Goal: Navigation & Orientation: Find specific page/section

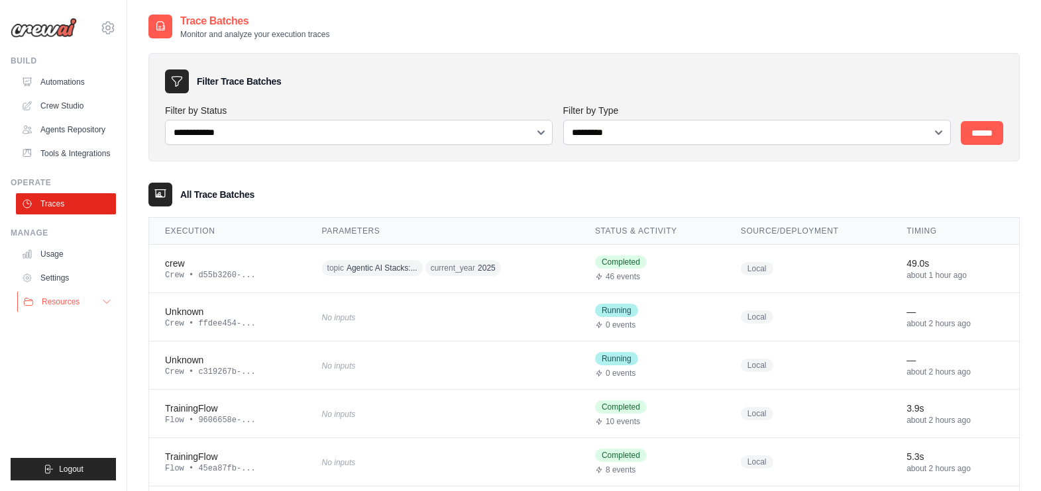
scroll to position [129, 0]
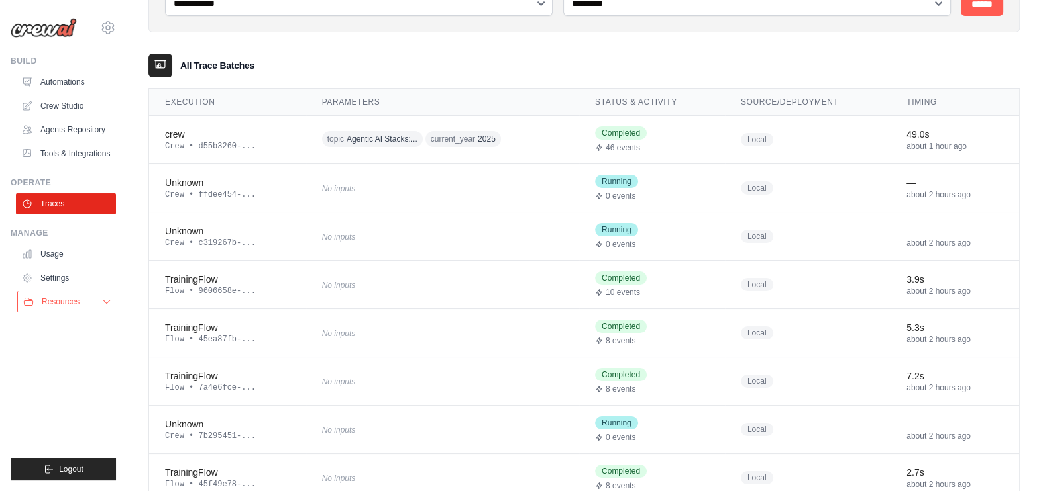
click at [107, 305] on icon at bounding box center [106, 302] width 11 height 11
click at [60, 344] on span "GitHub" at bounding box center [59, 345] width 25 height 11
click at [71, 387] on span "Video Tutorials" at bounding box center [73, 388] width 52 height 11
click at [71, 322] on span "Documentation" at bounding box center [74, 324] width 54 height 11
click at [56, 270] on link "Settings" at bounding box center [67, 278] width 100 height 21
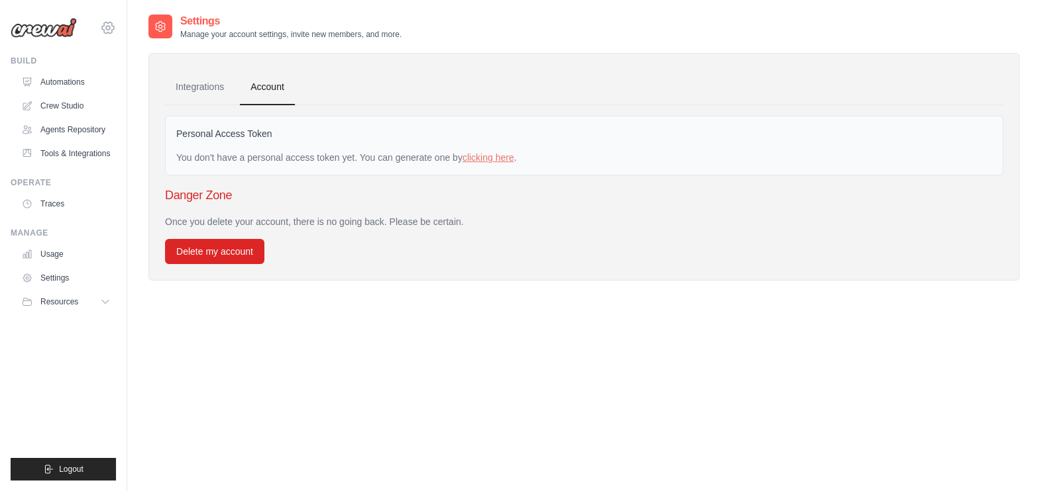
click at [103, 26] on icon at bounding box center [108, 28] width 16 height 16
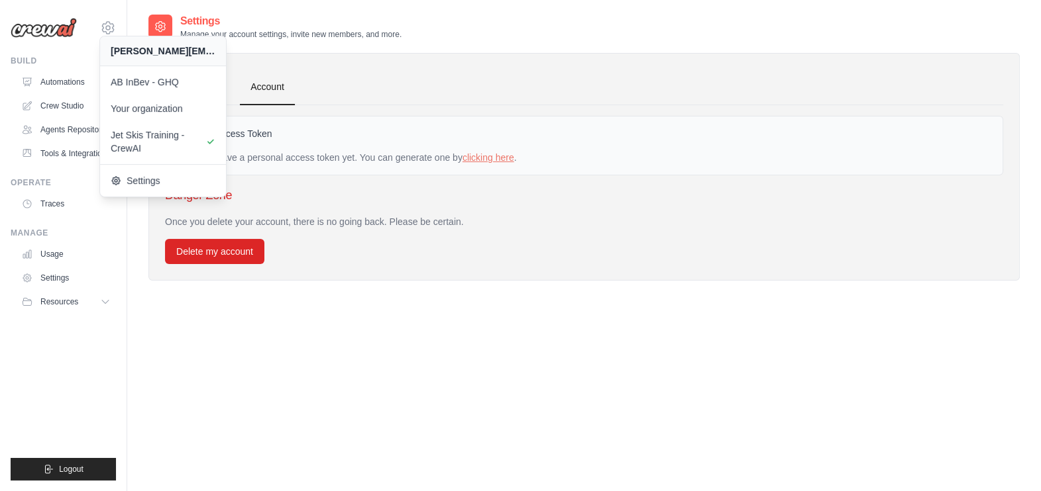
click at [748, 335] on div "Settings Manage your account settings, invite new members, and more. Integratio…" at bounding box center [583, 258] width 871 height 491
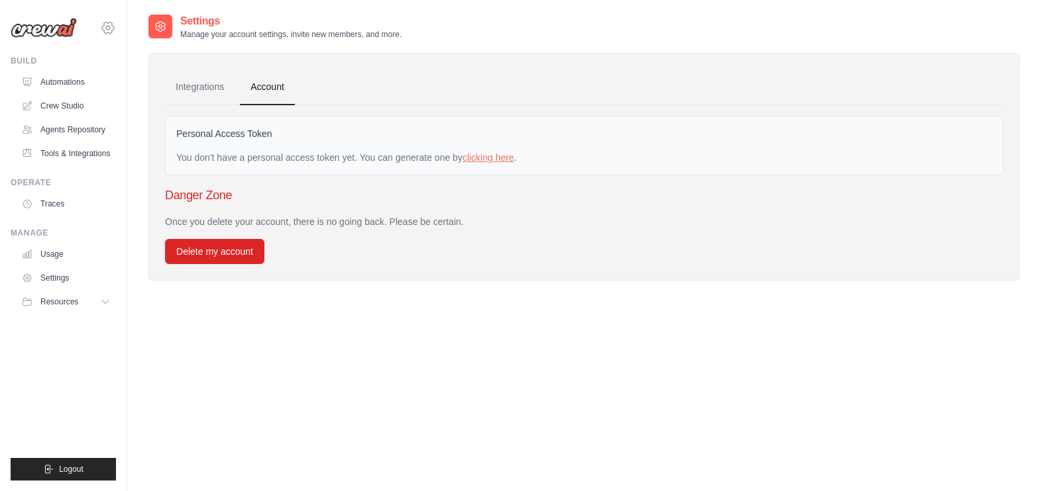
click at [113, 27] on icon at bounding box center [108, 28] width 16 height 16
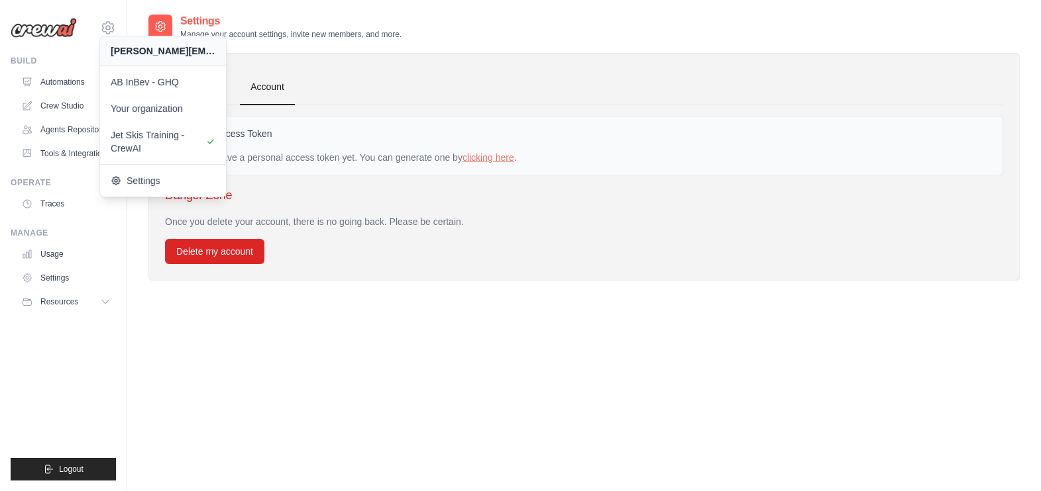
click at [74, 50] on div "[PERSON_NAME][EMAIL_ADDRESS][DOMAIN_NAME] AB InBev - GHQ Your organization Jet …" at bounding box center [63, 245] width 127 height 491
